Goal: Task Accomplishment & Management: Manage account settings

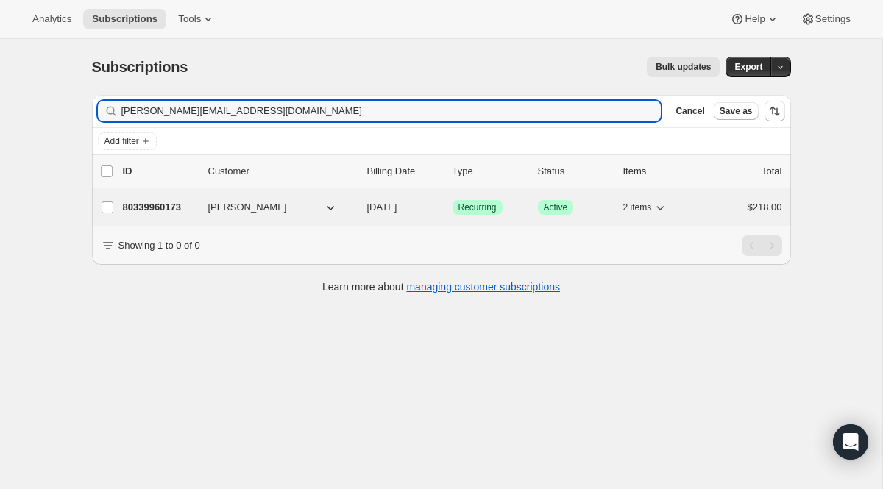
type input "[PERSON_NAME][EMAIL_ADDRESS][DOMAIN_NAME]"
click at [467, 198] on div "80339960173 [PERSON_NAME] [DATE] Success Recurring Success Active 2 items $218.…" at bounding box center [452, 207] width 659 height 21
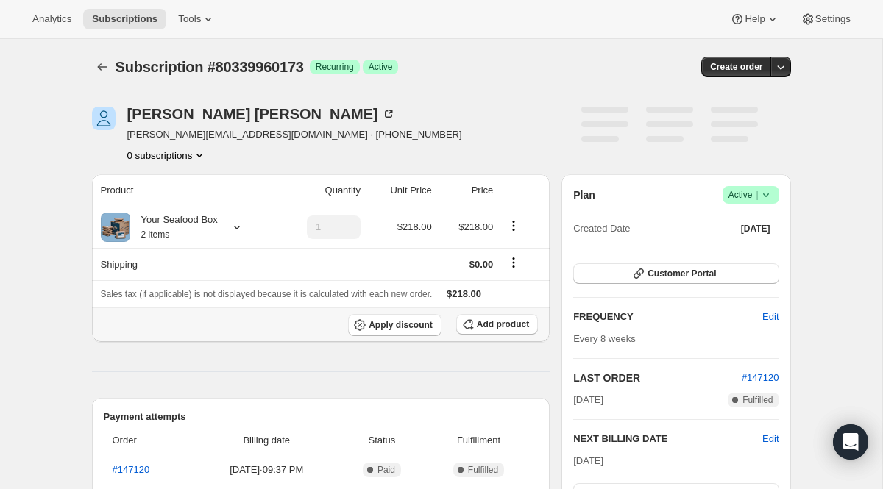
click at [504, 336] on div "Add product" at bounding box center [497, 325] width 82 height 22
click at [504, 331] on button "Add product" at bounding box center [497, 324] width 82 height 21
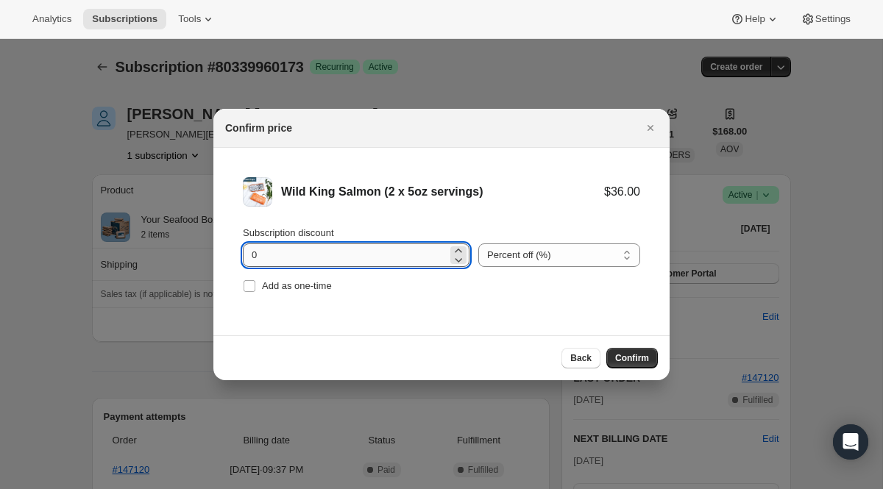
click at [299, 260] on input "0" at bounding box center [345, 256] width 205 height 24
type input "100"
click at [267, 285] on span "Add as one-time" at bounding box center [297, 285] width 70 height 11
click at [255, 285] on input "Add as one-time" at bounding box center [250, 286] width 12 height 12
checkbox input "true"
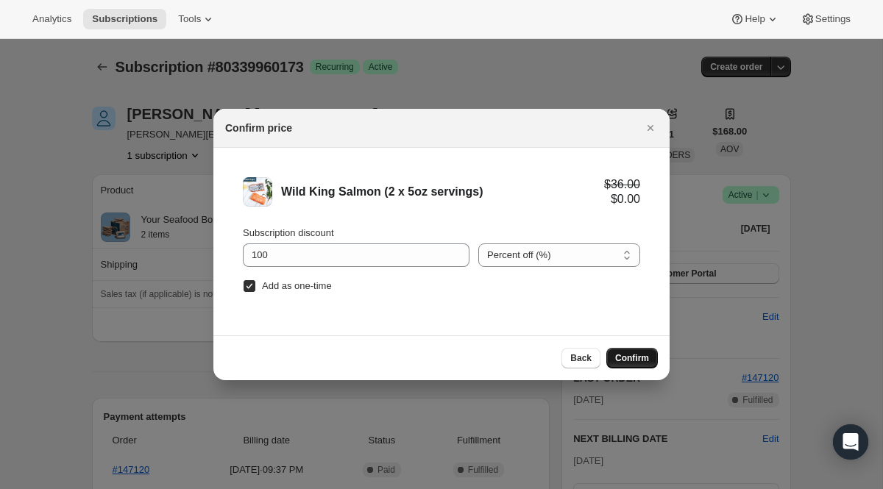
click at [633, 355] on span "Confirm" at bounding box center [632, 358] width 34 height 12
